Goal: Task Accomplishment & Management: Manage account settings

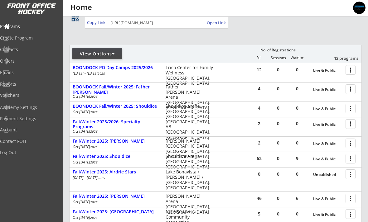
click at [106, 68] on div "BOONDOCK PD Day Camps 2025/2026" at bounding box center [116, 67] width 86 height 5
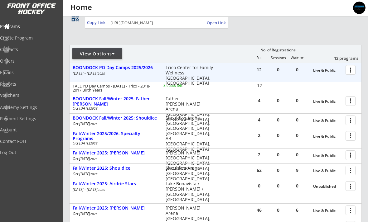
click at [84, 68] on div "BOONDOCK PD Day Camps 2025/2026" at bounding box center [116, 67] width 86 height 5
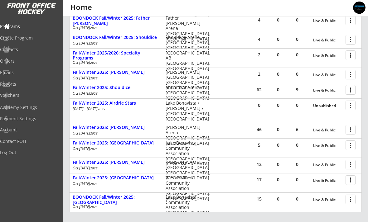
scroll to position [118, 0]
click at [20, 73] on div "Emails" at bounding box center [29, 72] width 59 height 4
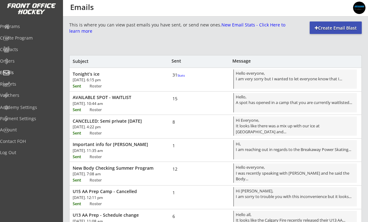
click at [325, 29] on div "Create Email Blast" at bounding box center [335, 28] width 52 height 6
select select ""All""
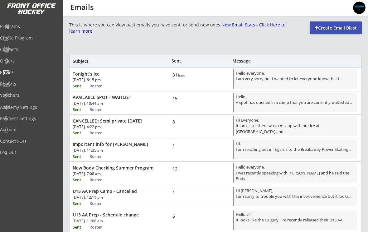
click at [249, 78] on div "Hello everyone, I am very sorry but I wanted to let everyone know that I..." at bounding box center [294, 79] width 119 height 18
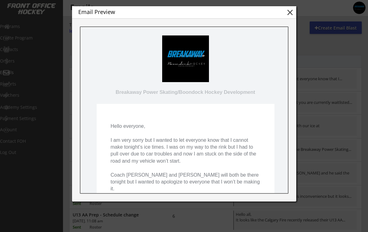
click at [287, 10] on button "close" at bounding box center [289, 12] width 9 height 9
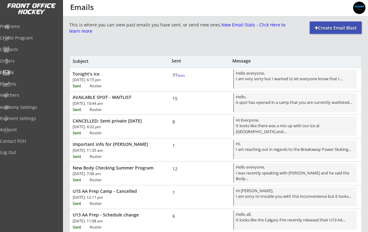
click at [177, 78] on font "Stats" at bounding box center [180, 75] width 7 height 4
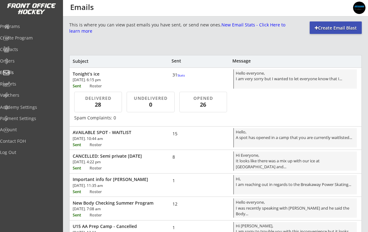
click at [78, 145] on div "Sent" at bounding box center [81, 145] width 16 height 4
click at [76, 144] on div "Sent" at bounding box center [81, 145] width 16 height 4
click at [76, 143] on div "Sent" at bounding box center [81, 145] width 16 height 4
click at [77, 143] on div "Sent" at bounding box center [81, 145] width 16 height 4
click at [177, 78] on font "Stats" at bounding box center [180, 75] width 7 height 4
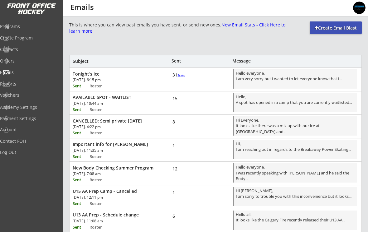
click at [169, 106] on div "AVAILABLE SPOT - WAITLIST Thu, Jun 12th, 2025. 10:44 am Sent Roster 15 Hello, A…" at bounding box center [215, 103] width 292 height 22
click at [249, 79] on div "Hello everyone, I am very sorry but I wanted to let everyone know that I..." at bounding box center [294, 79] width 119 height 18
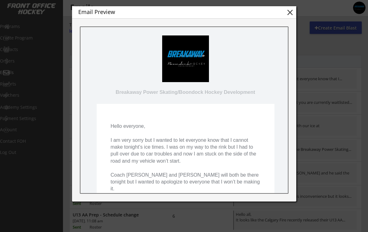
scroll to position [0, 0]
click at [285, 12] on button "close" at bounding box center [289, 12] width 9 height 9
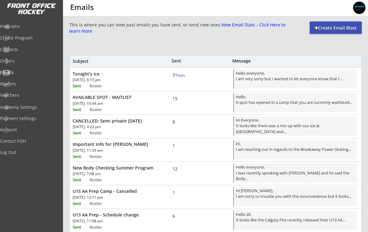
click at [175, 77] on div "31 Stats" at bounding box center [181, 75] width 19 height 6
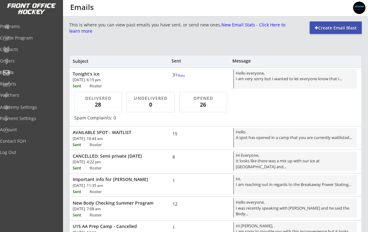
click at [18, 118] on div "Payment Settings" at bounding box center [29, 118] width 59 height 4
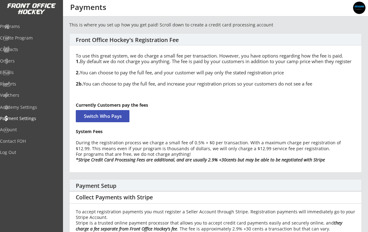
click at [17, 27] on div "Programs" at bounding box center [29, 26] width 59 height 4
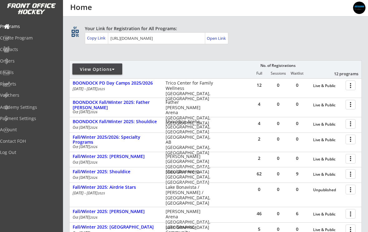
scroll to position [35, 0]
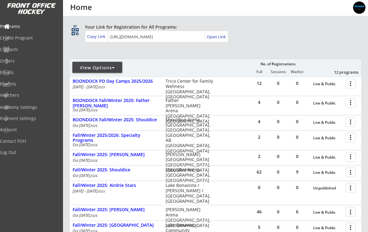
click at [353, 173] on div at bounding box center [351, 172] width 11 height 11
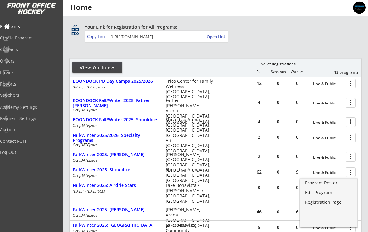
scroll to position [35, 0]
click at [331, 185] on div "Program Roster" at bounding box center [329, 183] width 48 height 4
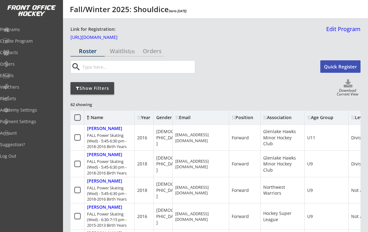
click at [106, 87] on div "Show Filters" at bounding box center [92, 88] width 44 height 6
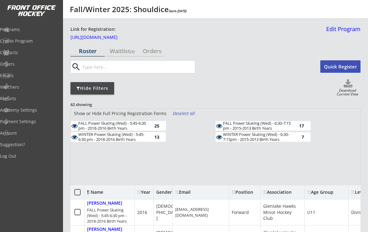
click at [188, 114] on div "Deselect all" at bounding box center [184, 114] width 23 height 6
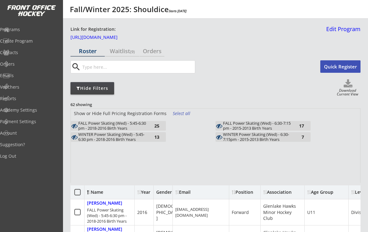
click at [157, 127] on div "25" at bounding box center [153, 126] width 12 height 5
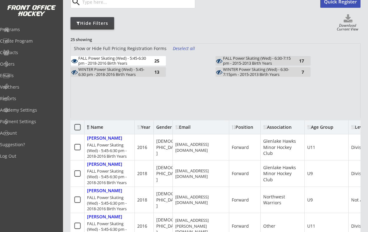
scroll to position [29, 0]
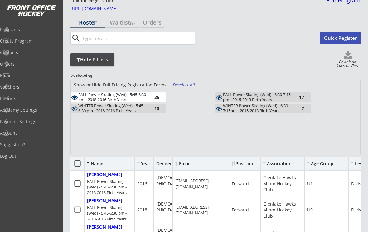
click at [157, 21] on div "Orders" at bounding box center [152, 23] width 25 height 6
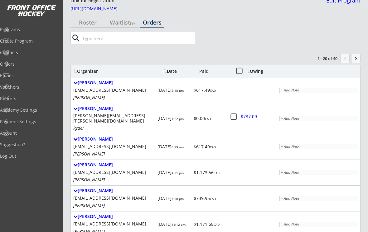
click at [234, 113] on icon at bounding box center [234, 117] width 8 height 8
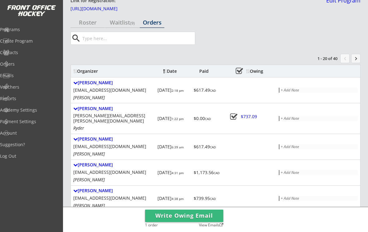
click at [209, 215] on button "Write Owing Email" at bounding box center [184, 216] width 78 height 12
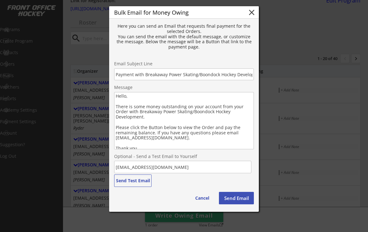
click at [240, 198] on button "Send Email" at bounding box center [236, 198] width 35 height 12
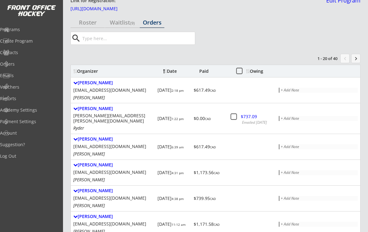
click at [237, 114] on icon at bounding box center [234, 117] width 8 height 8
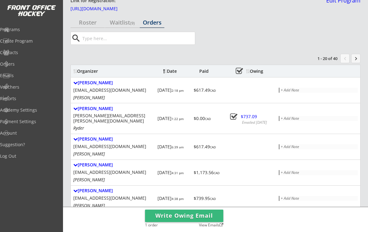
click at [206, 213] on button "Write Owing Email" at bounding box center [184, 216] width 78 height 12
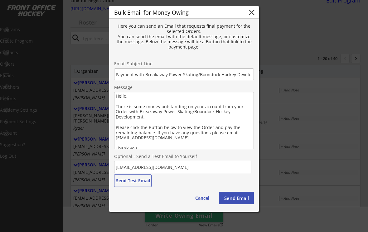
click at [251, 10] on button "close" at bounding box center [251, 12] width 9 height 9
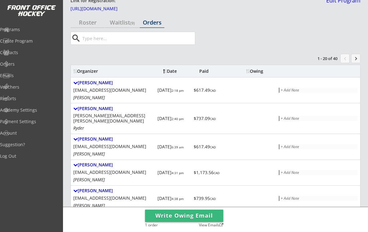
click at [23, 32] on div "Programs" at bounding box center [29, 29] width 59 height 4
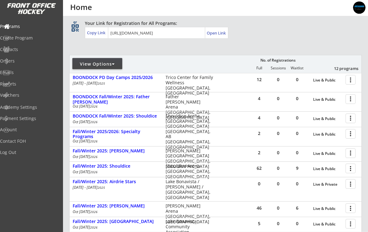
scroll to position [39, 0]
click at [353, 154] on div at bounding box center [351, 153] width 11 height 11
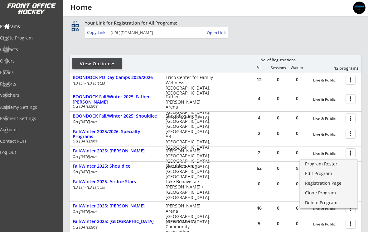
click at [325, 176] on div "Edit Program" at bounding box center [329, 174] width 48 height 4
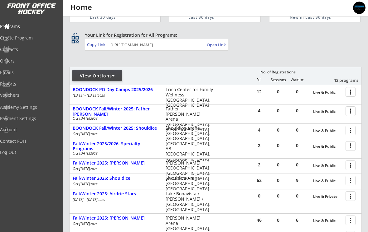
scroll to position [35, 0]
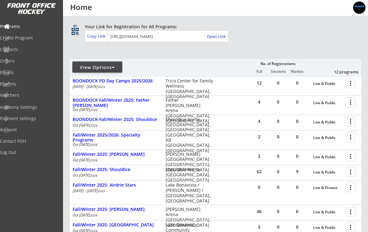
click at [85, 155] on div "Fall/Winter 2025: [PERSON_NAME]" at bounding box center [116, 154] width 86 height 5
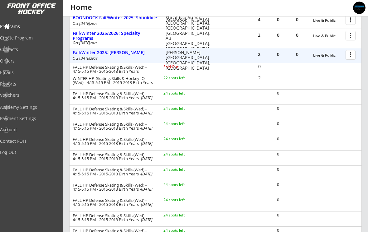
scroll to position [135, 0]
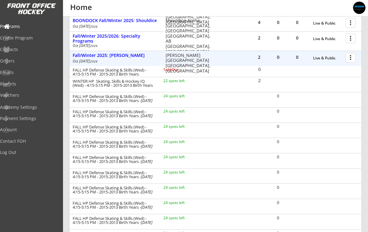
click at [352, 55] on div at bounding box center [351, 57] width 11 height 11
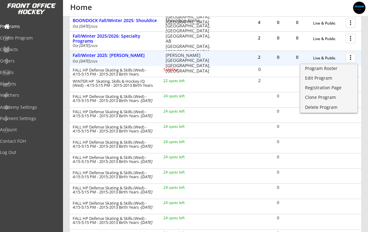
click at [325, 78] on div "Edit Program" at bounding box center [329, 78] width 48 height 4
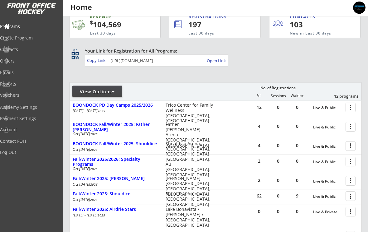
scroll to position [11, 0]
click at [80, 163] on div "Fall/Winter 2025/2026: Specialty Programs" at bounding box center [116, 162] width 86 height 11
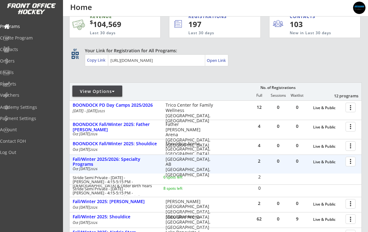
click at [352, 161] on div at bounding box center [351, 161] width 11 height 11
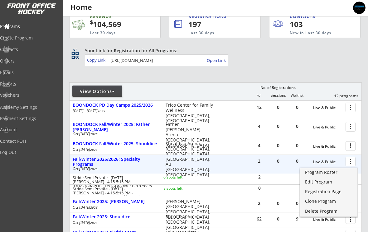
click at [328, 182] on div "Edit Program" at bounding box center [329, 182] width 48 height 4
